Goal: Transaction & Acquisition: Download file/media

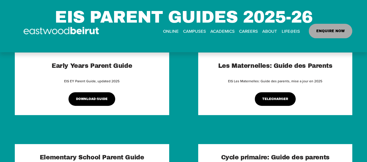
scroll to position [75, 0]
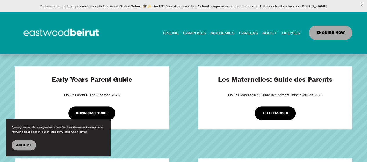
click at [23, 144] on span "Accept" at bounding box center [24, 145] width 16 height 4
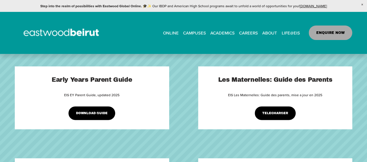
click at [94, 114] on link "DOWNLOAD GUIDE" at bounding box center [91, 113] width 47 height 14
click at [278, 115] on link "TELECHARGER" at bounding box center [275, 113] width 41 height 14
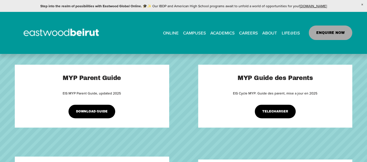
scroll to position [0, 0]
